Goal: Find specific page/section

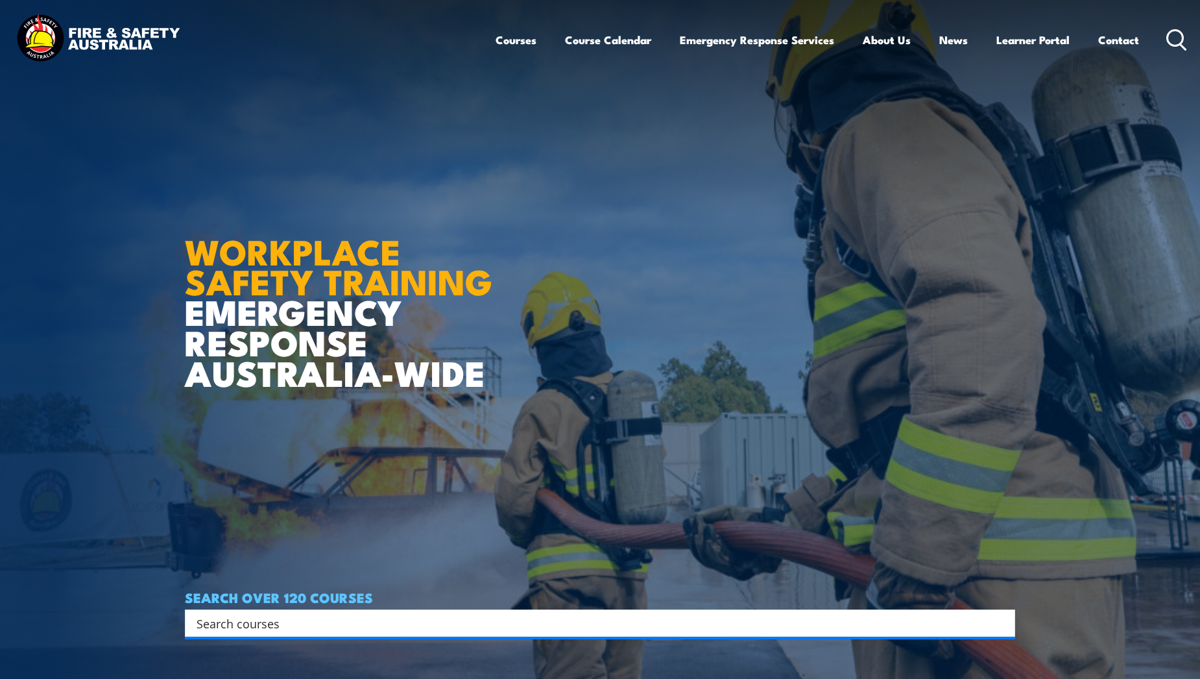
click at [594, 47] on link "Course Calendar" at bounding box center [608, 40] width 86 height 34
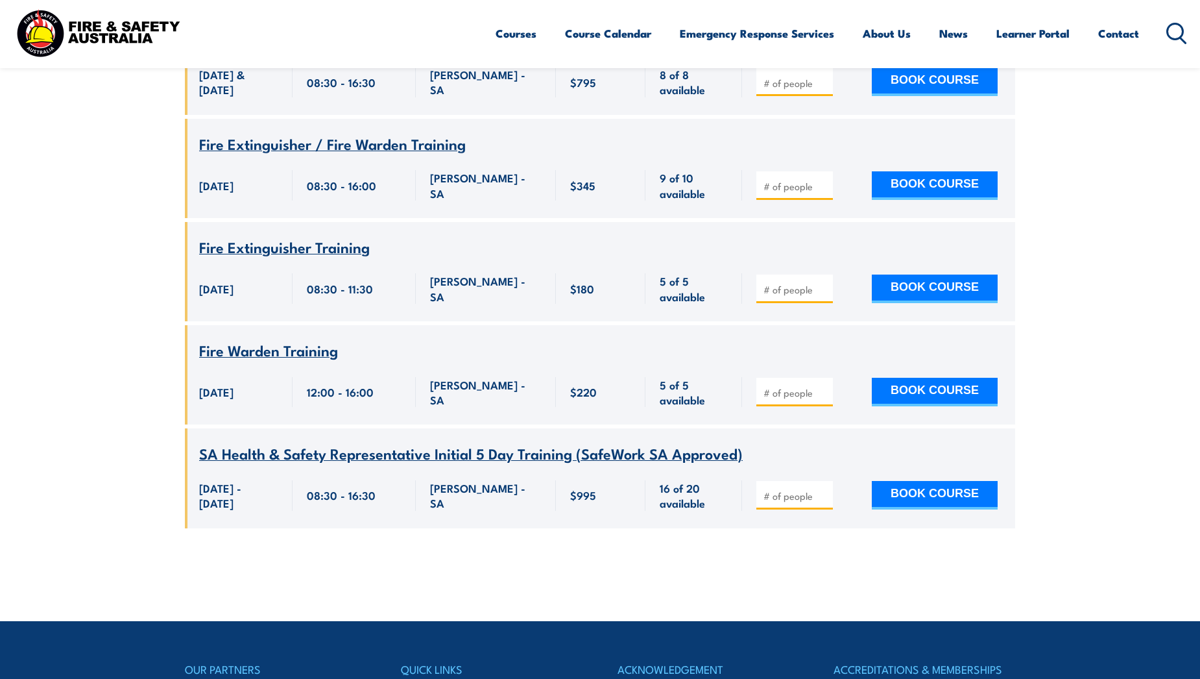
scroll to position [7824, 0]
